Goal: Task Accomplishment & Management: Use online tool/utility

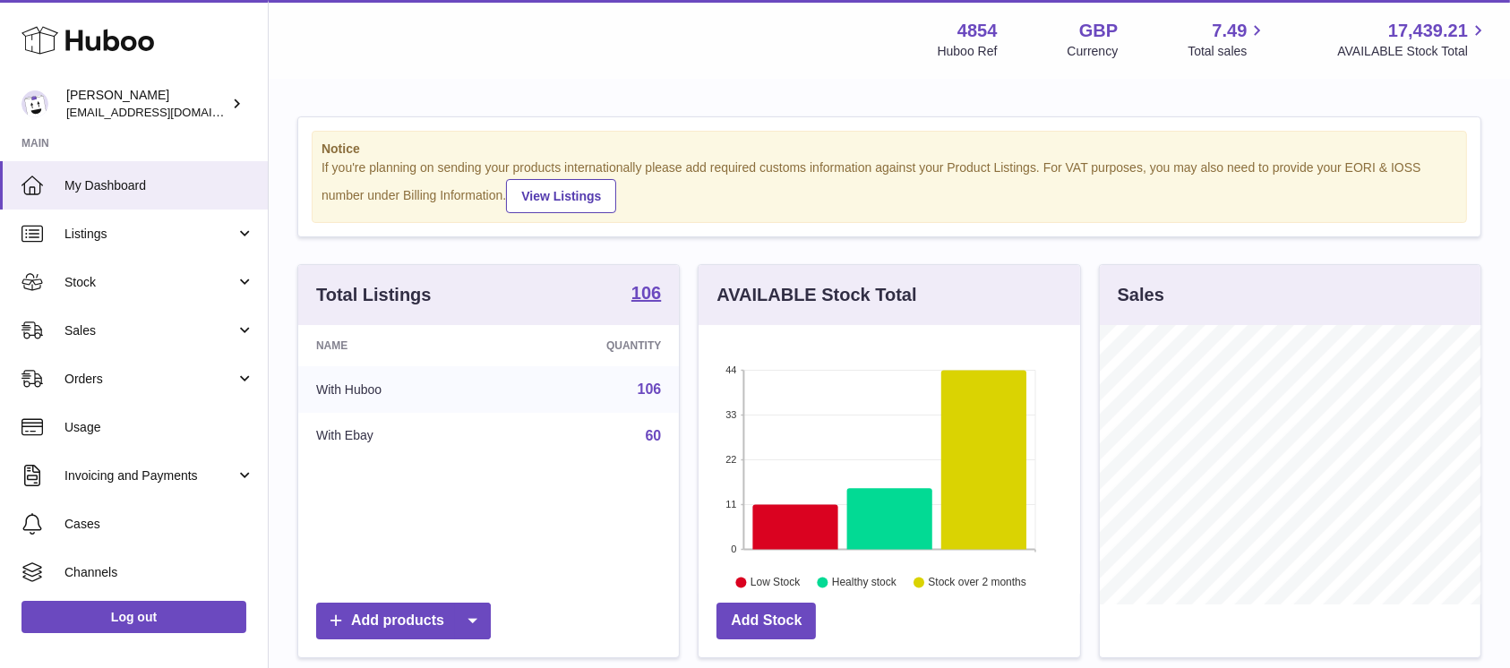
scroll to position [280, 381]
click at [145, 331] on span "Sales" at bounding box center [150, 331] width 171 height 17
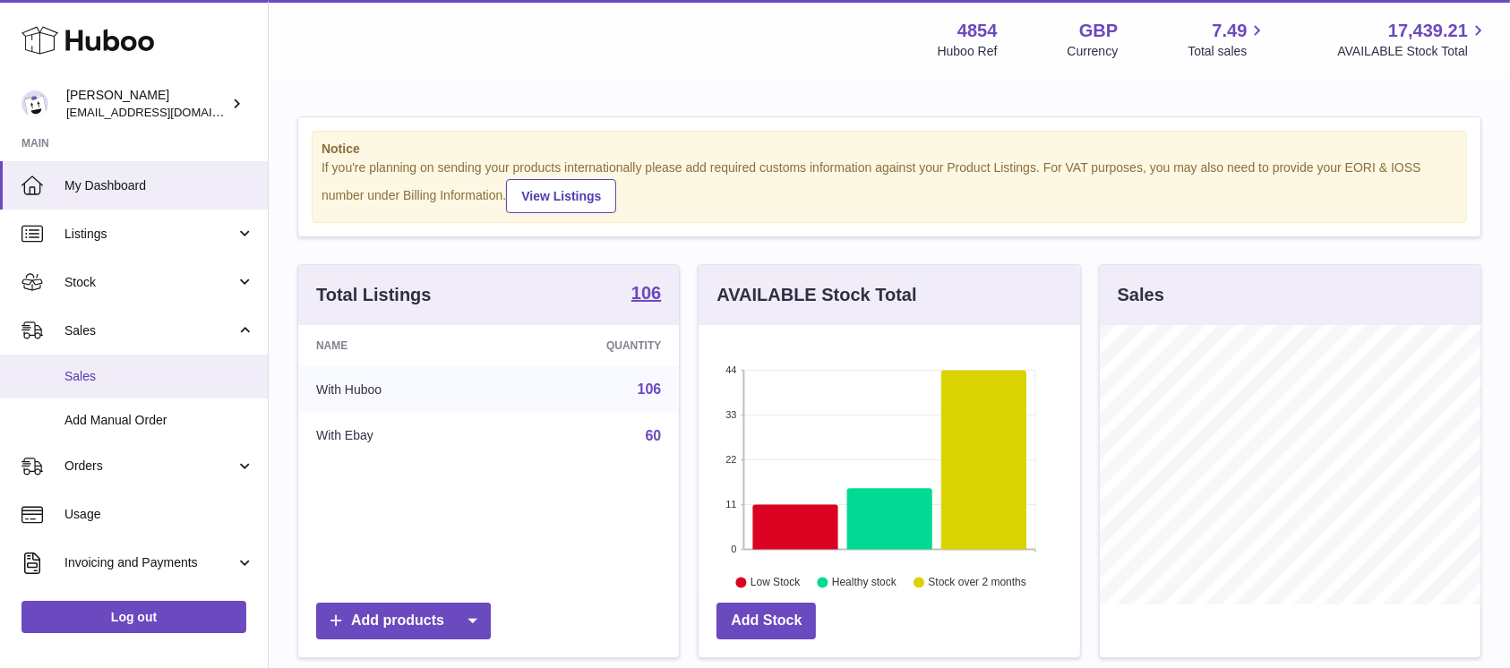
click at [145, 370] on span "Sales" at bounding box center [160, 376] width 190 height 17
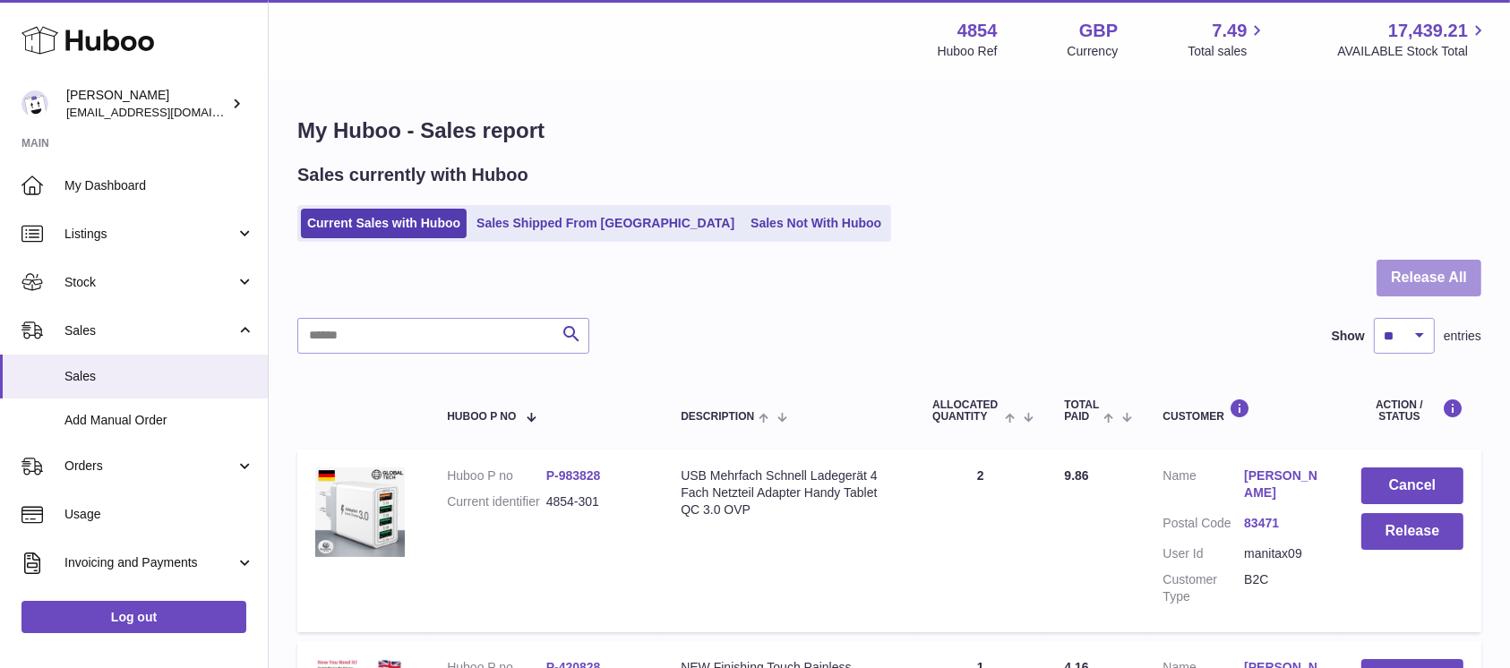
click at [1415, 275] on button "Release All" at bounding box center [1429, 278] width 105 height 37
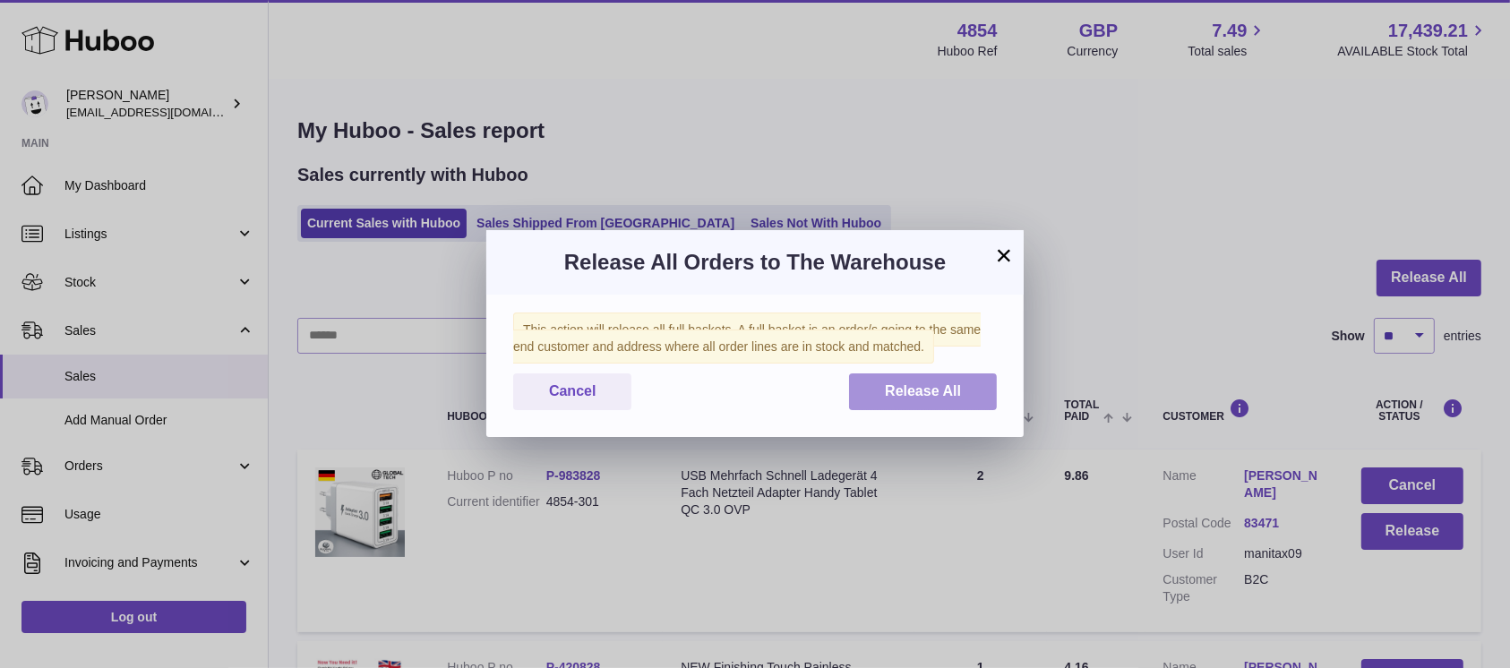
click at [932, 399] on span "Release All" at bounding box center [923, 390] width 76 height 15
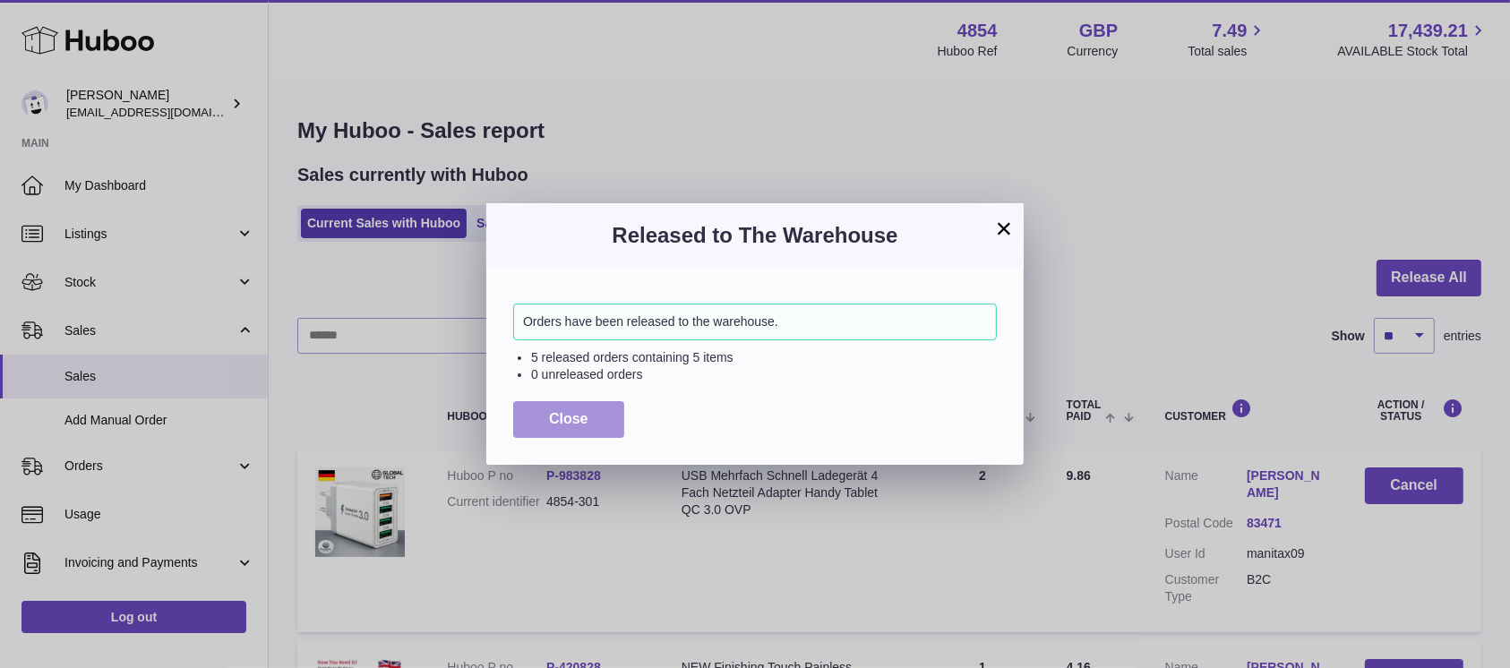
click at [561, 417] on span "Close" at bounding box center [568, 418] width 39 height 15
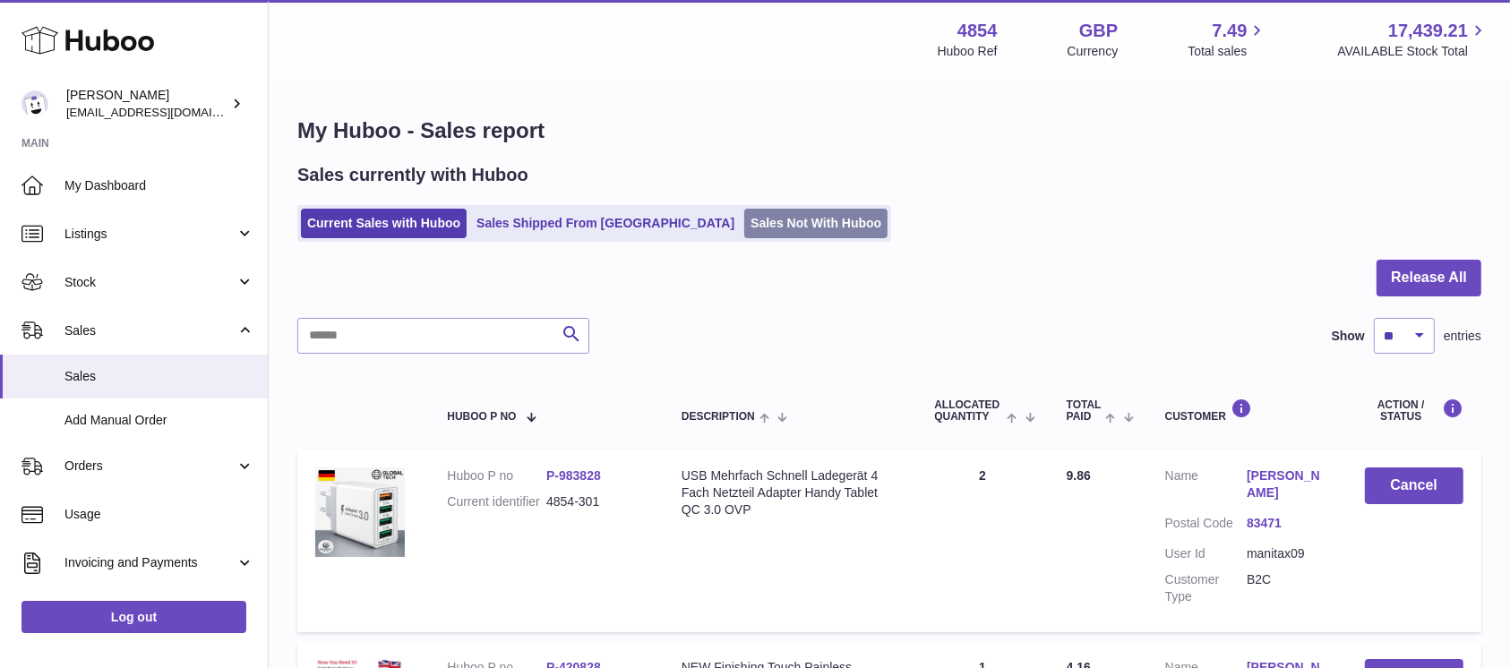
click at [744, 218] on link "Sales Not With Huboo" at bounding box center [815, 224] width 143 height 30
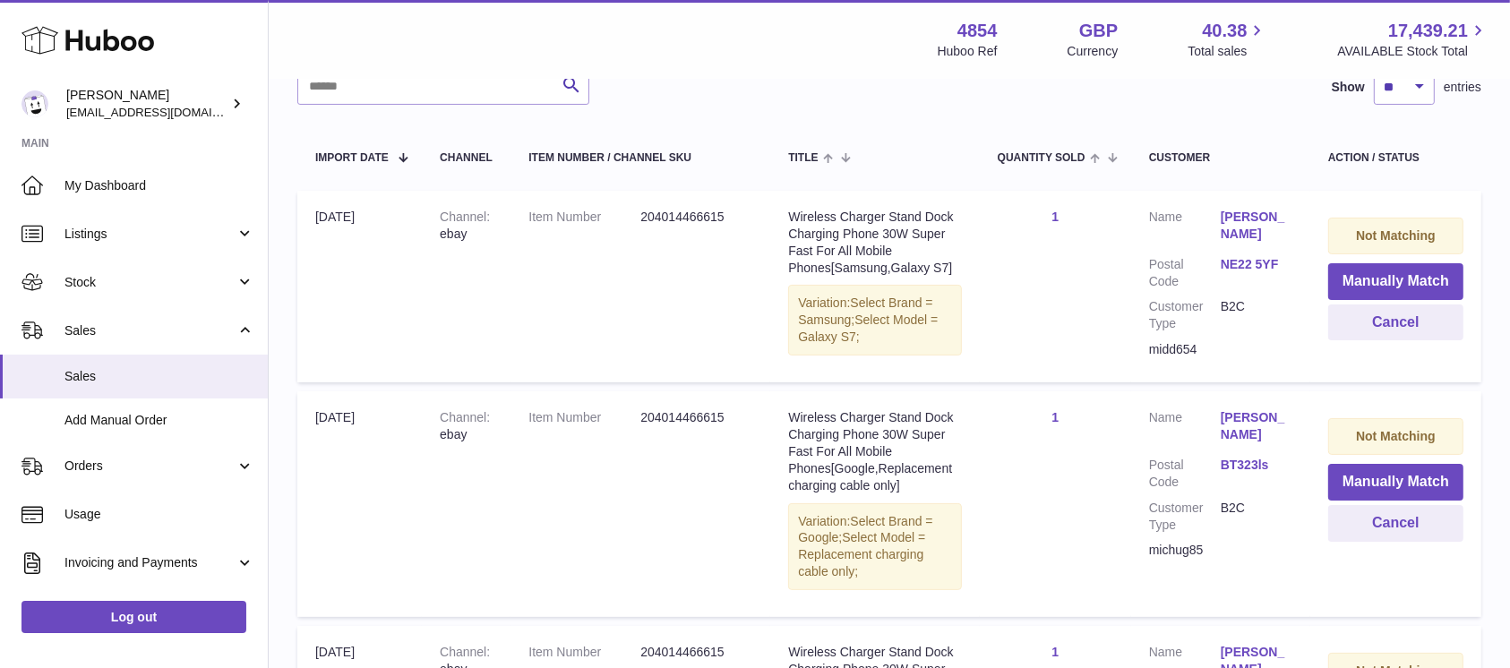
scroll to position [238, 0]
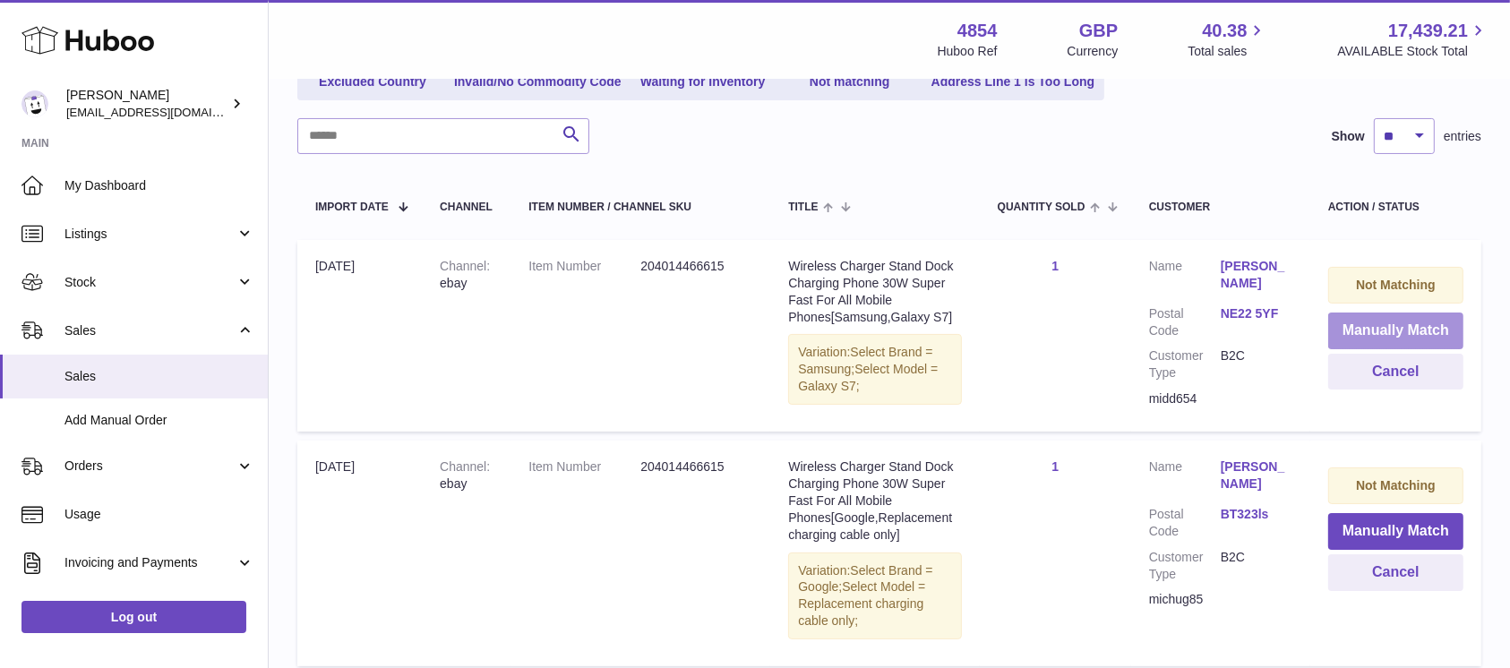
click at [1386, 314] on button "Manually Match" at bounding box center [1396, 331] width 135 height 37
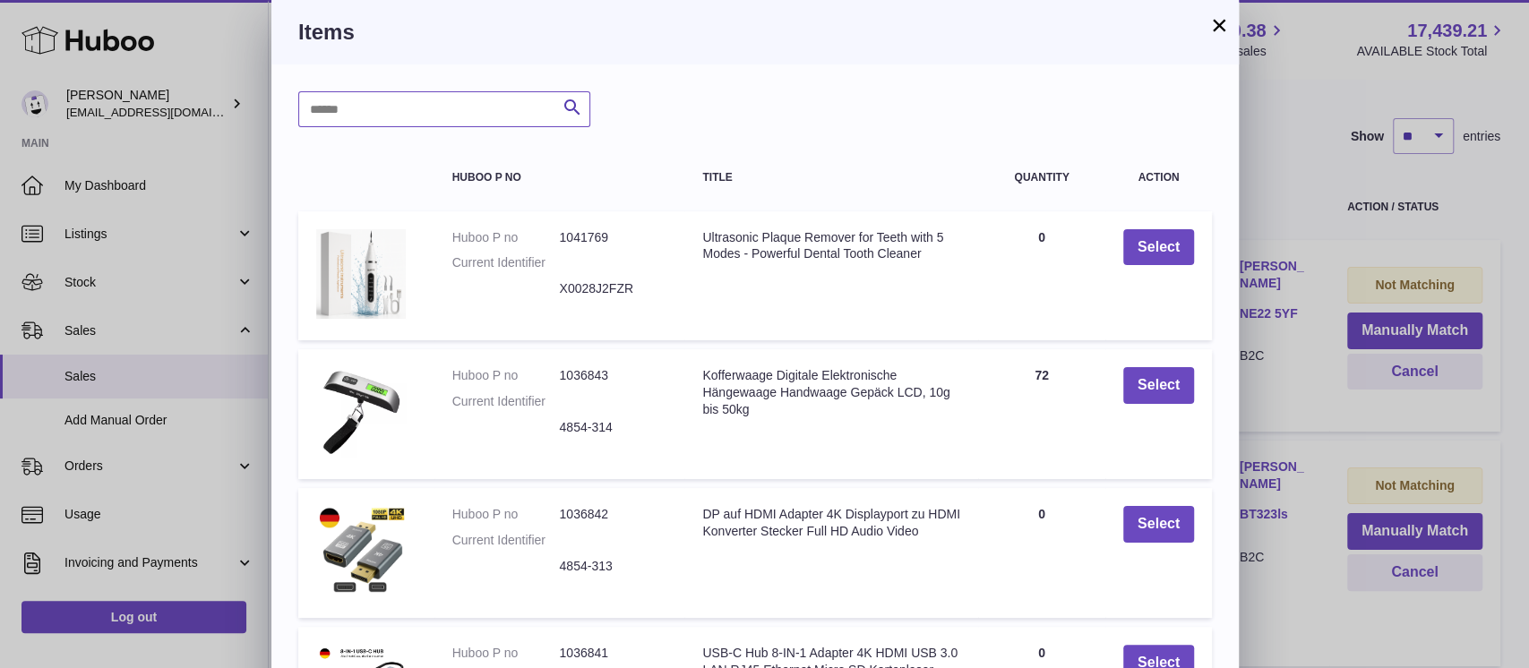
click at [447, 110] on input "text" at bounding box center [444, 109] width 292 height 36
type input "*****"
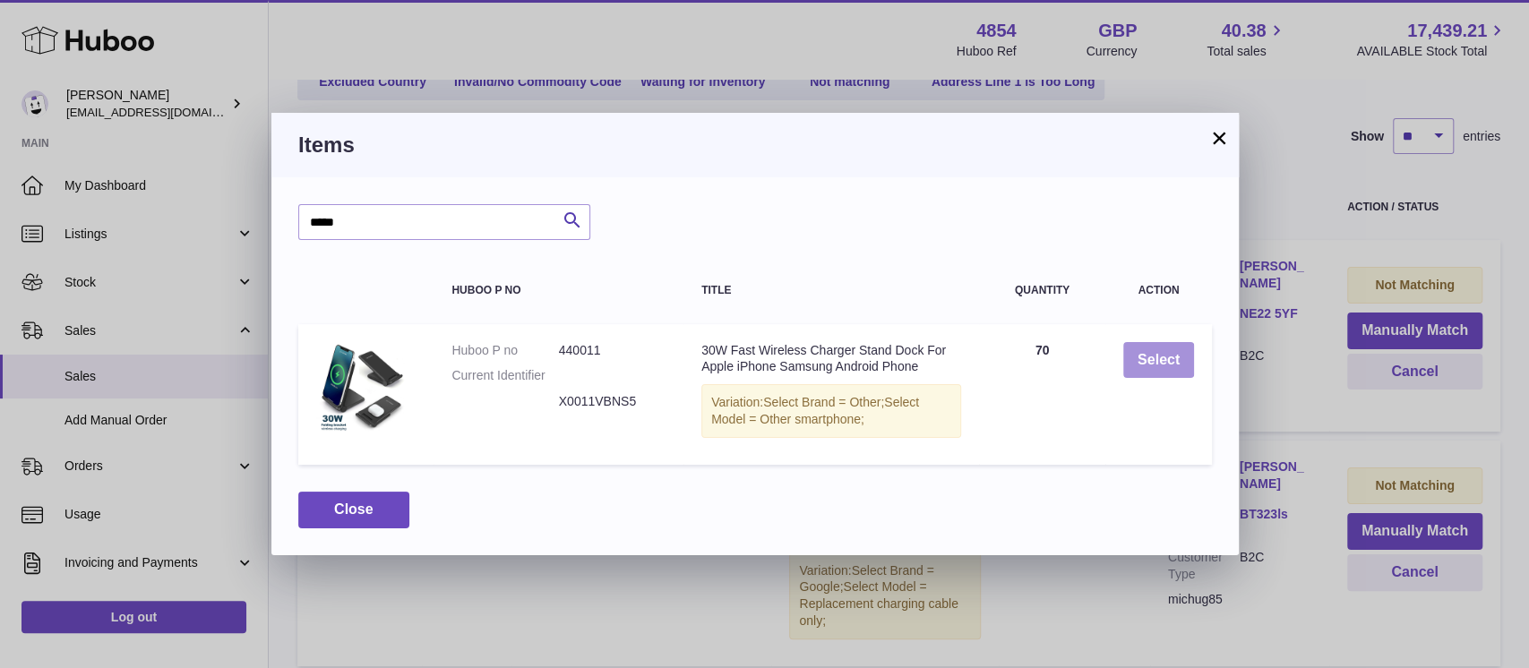
click at [1145, 351] on button "Select" at bounding box center [1158, 360] width 71 height 37
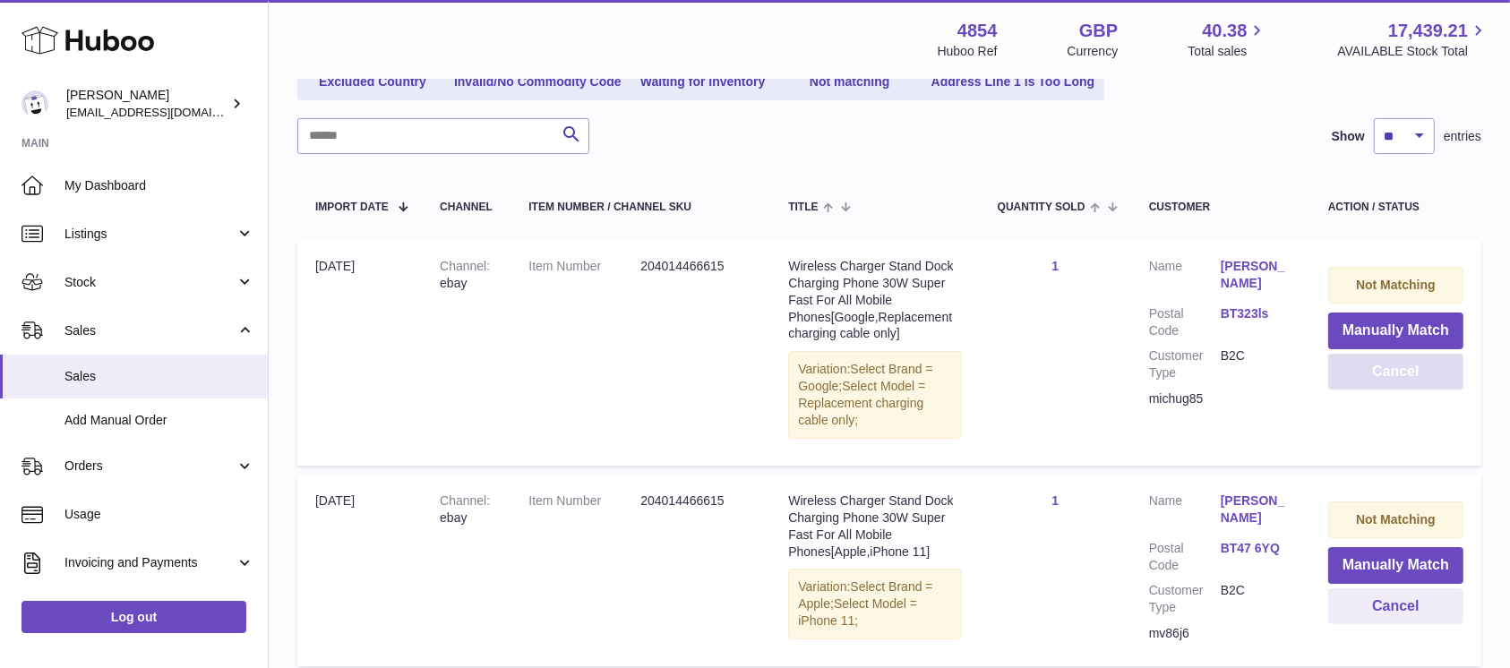
click at [1372, 374] on button "Cancel" at bounding box center [1396, 372] width 135 height 37
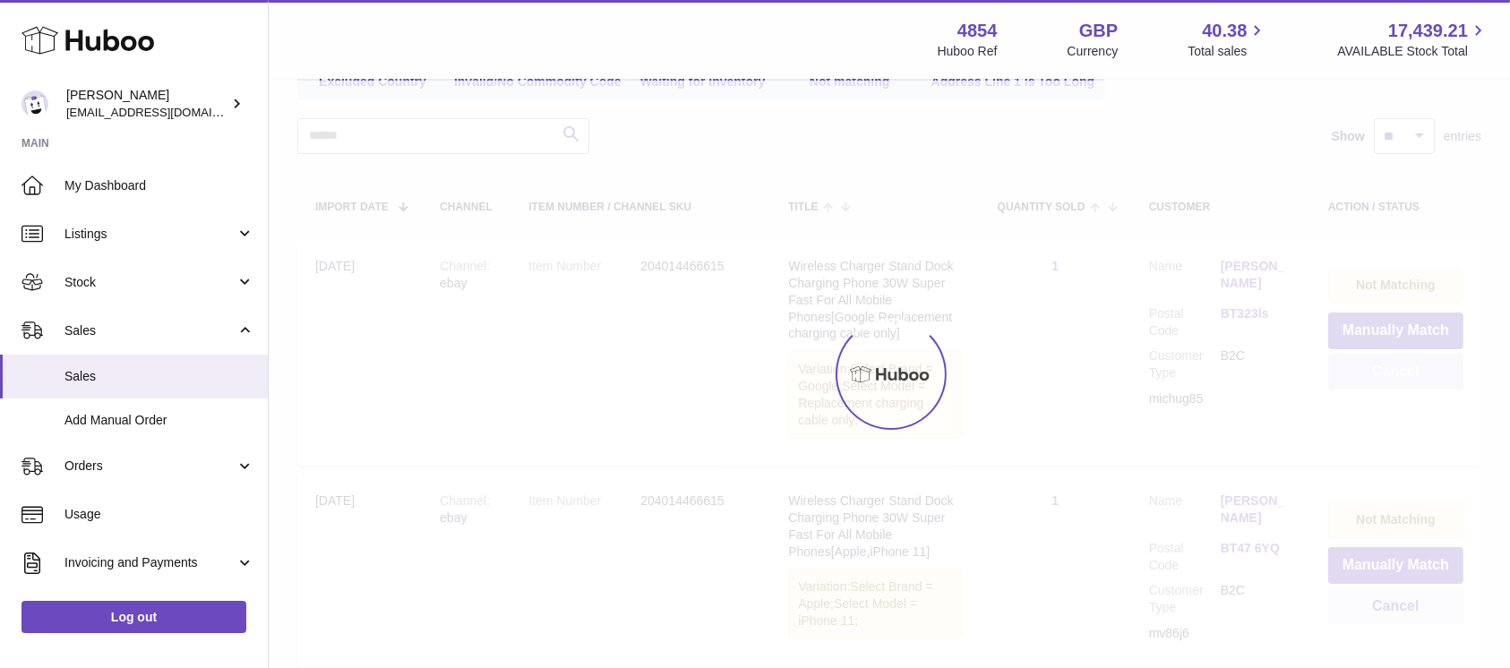
scroll to position [151, 0]
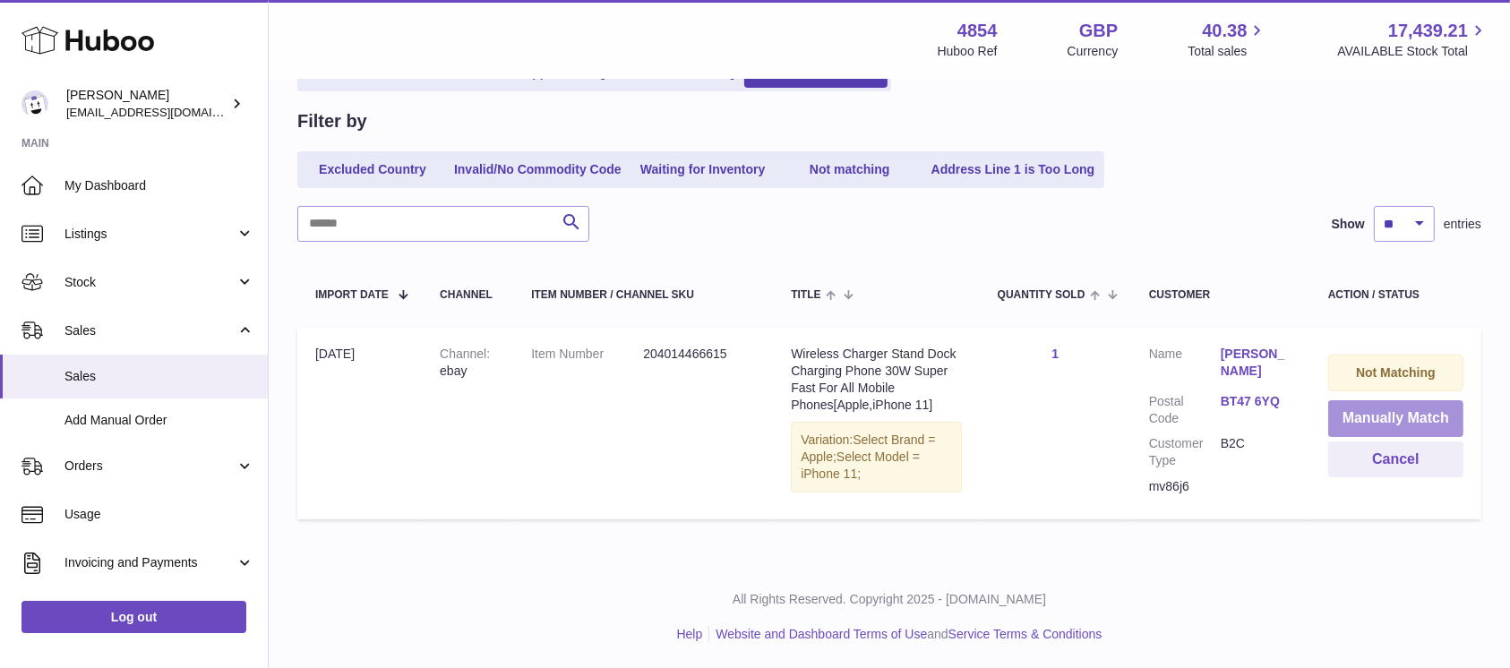
click at [1400, 417] on button "Manually Match" at bounding box center [1396, 418] width 135 height 37
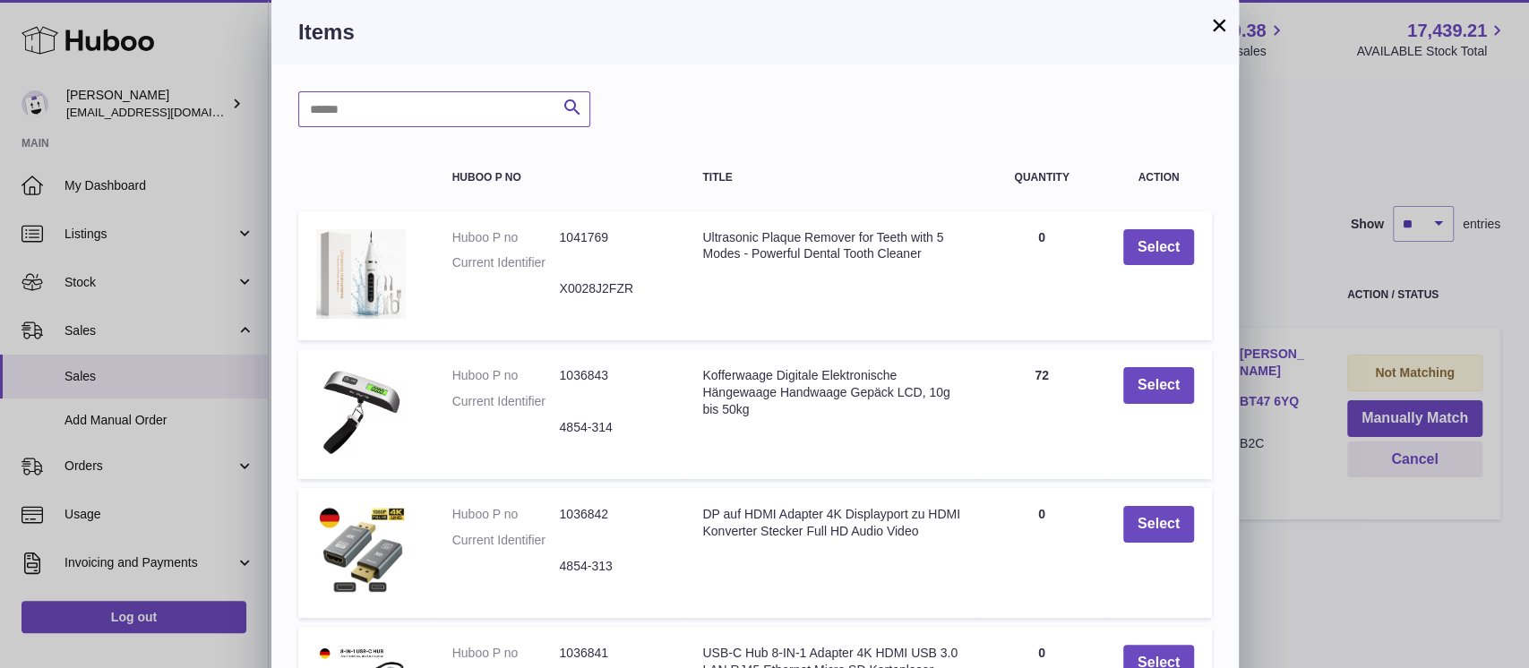
click at [337, 108] on input "text" at bounding box center [444, 109] width 292 height 36
type input "*****"
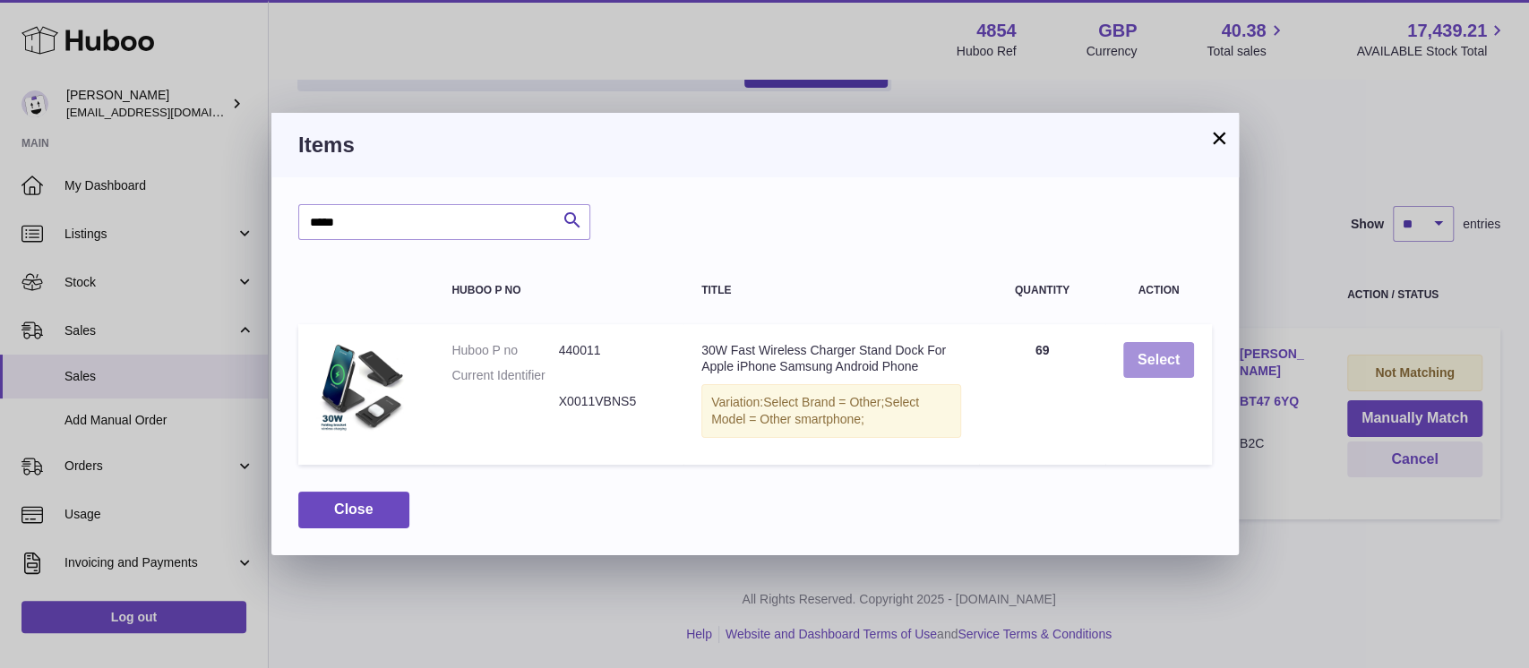
click at [1185, 368] on button "Select" at bounding box center [1158, 360] width 71 height 37
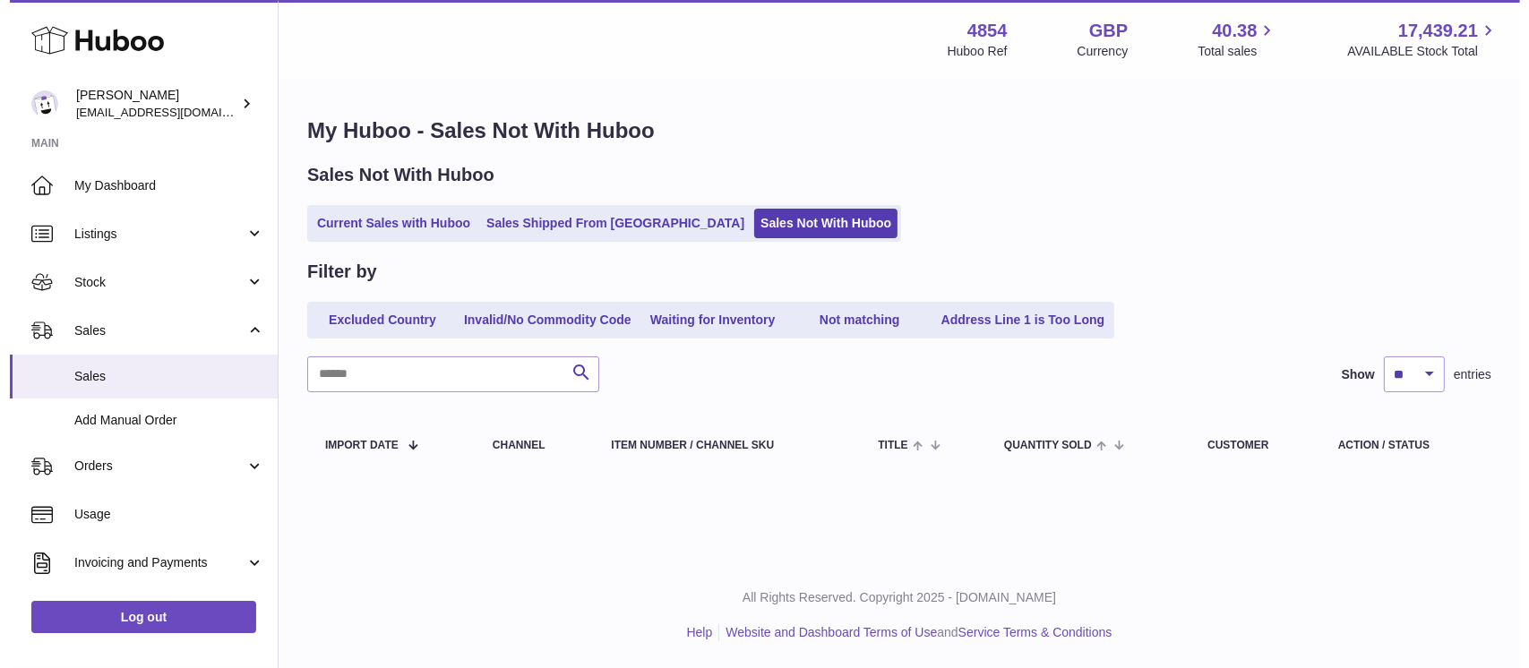
scroll to position [0, 0]
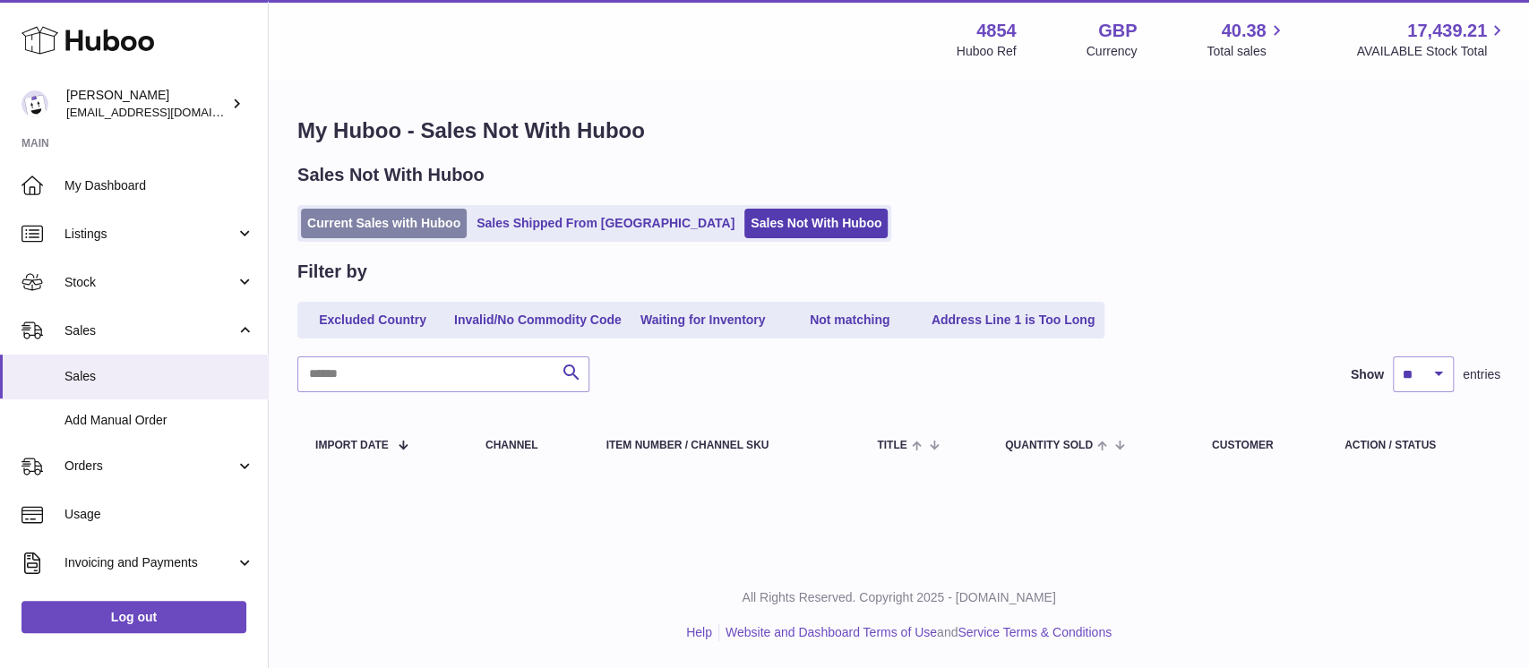
click at [443, 232] on link "Current Sales with Huboo" at bounding box center [384, 224] width 166 height 30
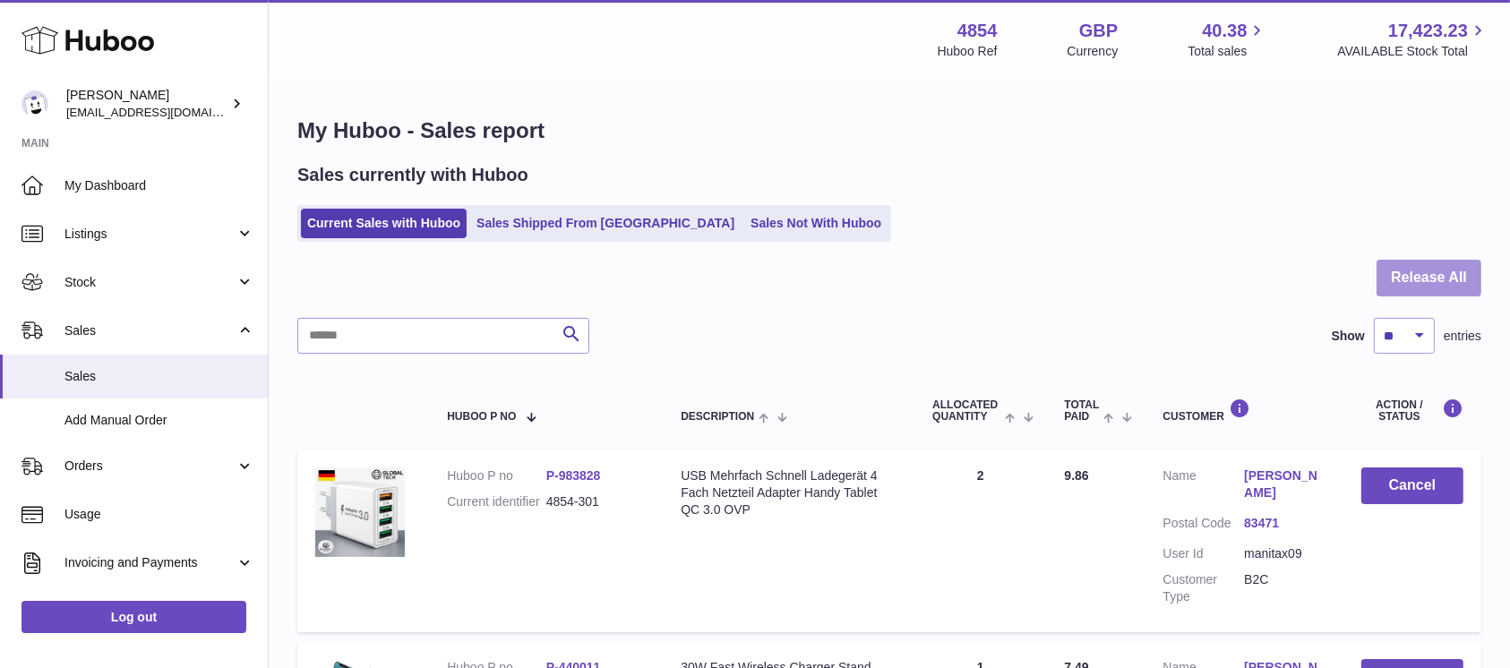
click at [1407, 277] on button "Release All" at bounding box center [1429, 278] width 105 height 37
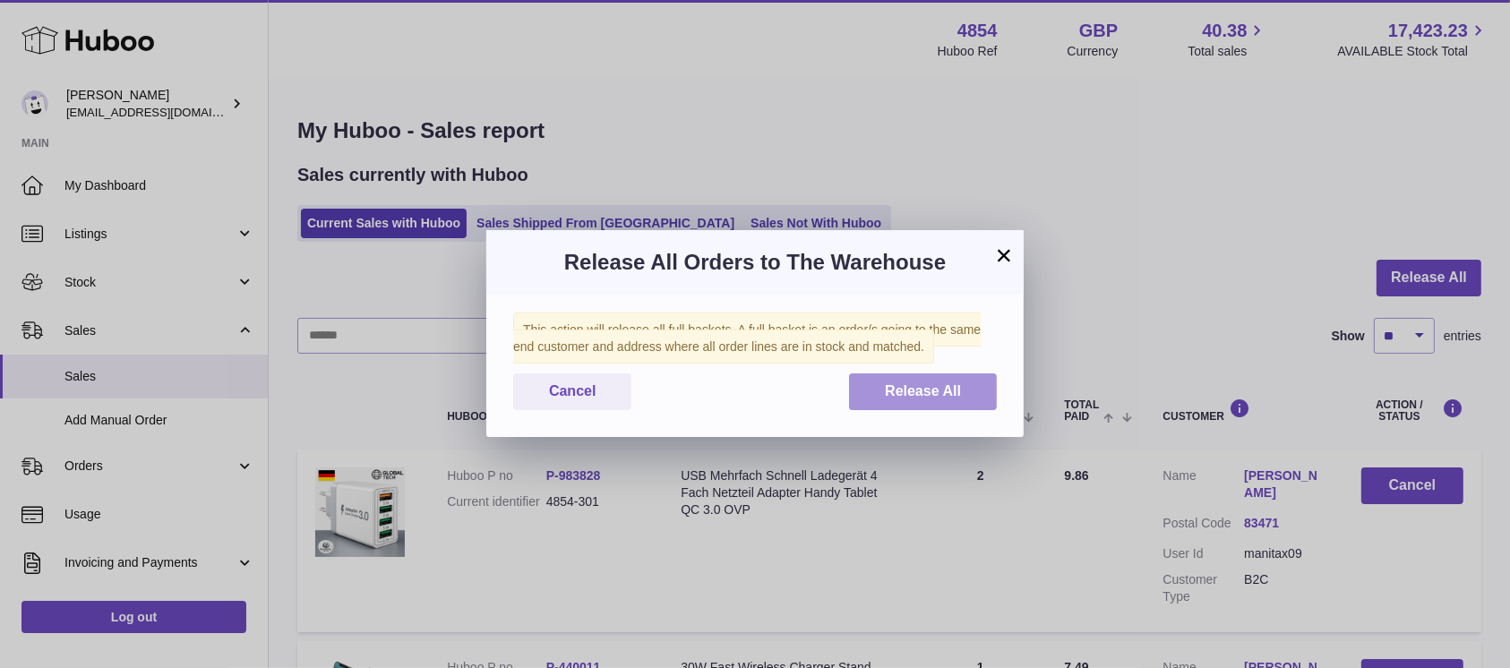
click at [919, 381] on button "Release All" at bounding box center [923, 392] width 148 height 37
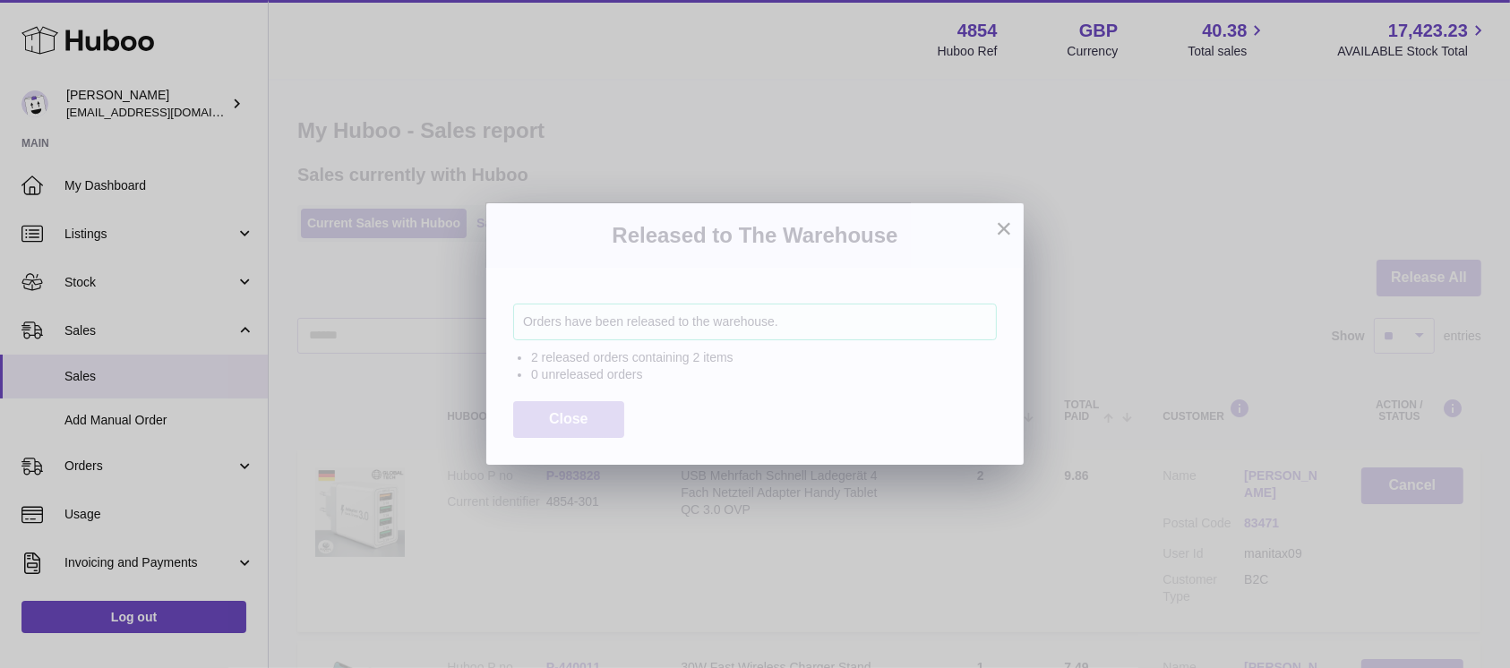
click at [562, 401] on button "Close" at bounding box center [568, 419] width 111 height 37
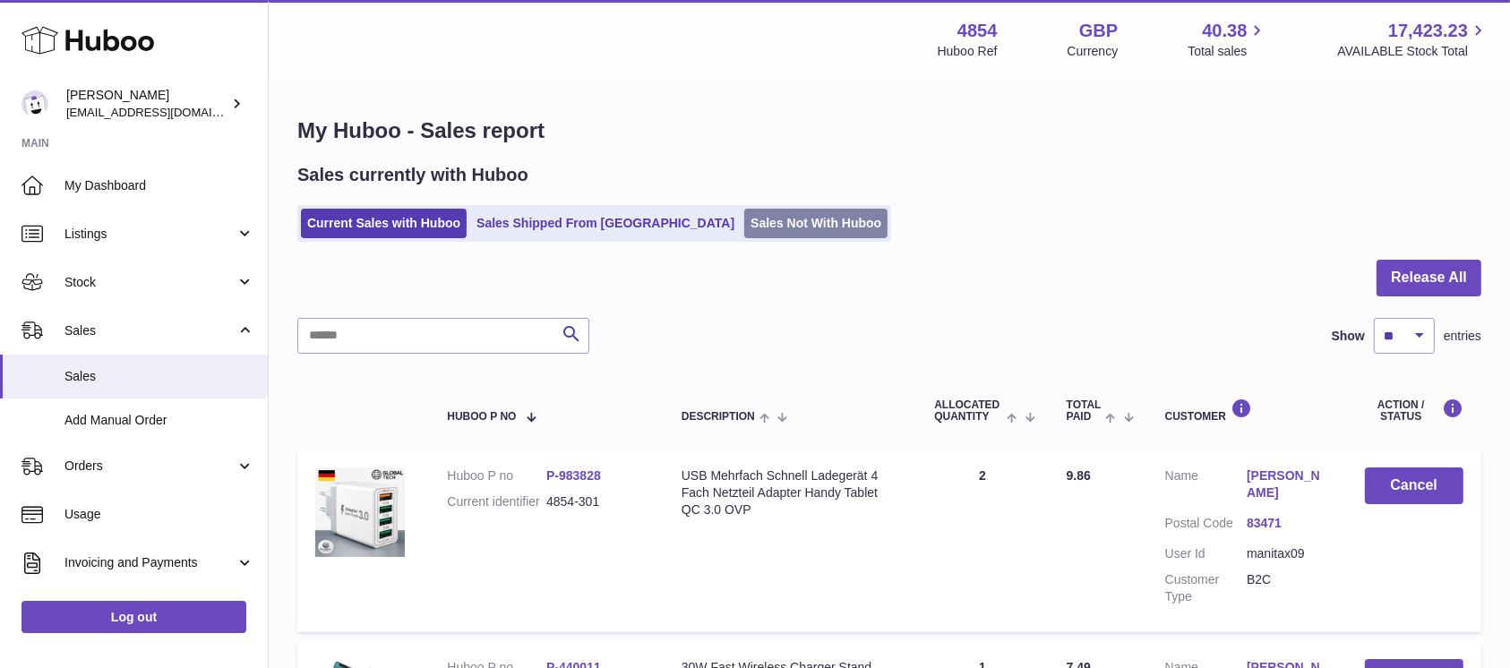
click at [744, 225] on link "Sales Not With Huboo" at bounding box center [815, 224] width 143 height 30
